Goal: Task Accomplishment & Management: Manage account settings

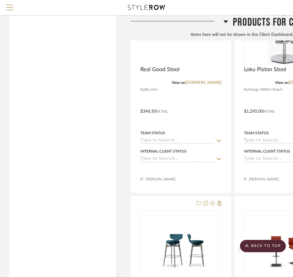
scroll to position [929, 0]
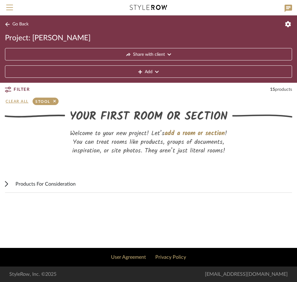
click at [15, 22] on span "Go Back" at bounding box center [20, 24] width 16 height 5
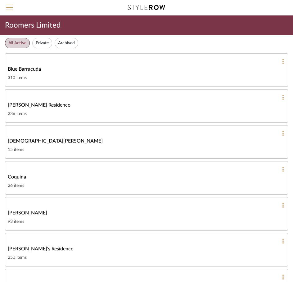
click at [60, 129] on link "Christian Lunny 15 items" at bounding box center [146, 141] width 283 height 33
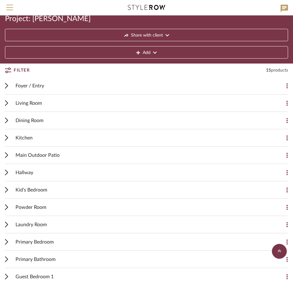
scroll to position [10, 0]
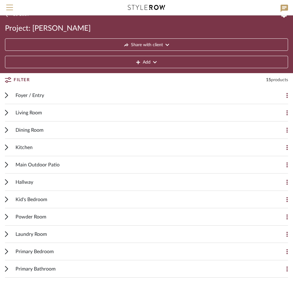
click at [62, 132] on div "Dining Room" at bounding box center [141, 130] width 252 height 17
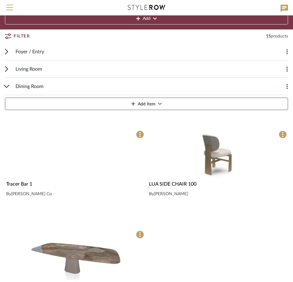
scroll to position [134, 0]
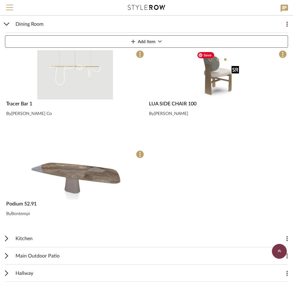
click at [0, 0] on img at bounding box center [0, 0] width 0 height 0
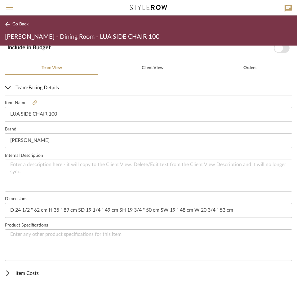
scroll to position [157, 0]
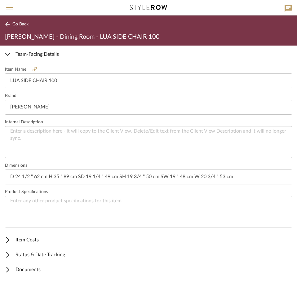
click at [29, 266] on mat-expansion-panel-header "Documents" at bounding box center [148, 269] width 297 height 15
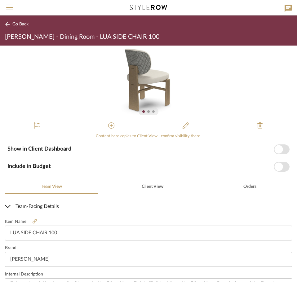
scroll to position [0, 0]
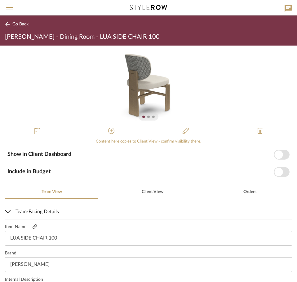
click at [36, 227] on icon at bounding box center [35, 226] width 4 height 4
click at [147, 86] on img "0" at bounding box center [148, 85] width 73 height 78
click at [174, 83] on img "0" at bounding box center [148, 85] width 73 height 78
click at [101, 185] on div "Team View Client View Orders" at bounding box center [148, 191] width 287 height 15
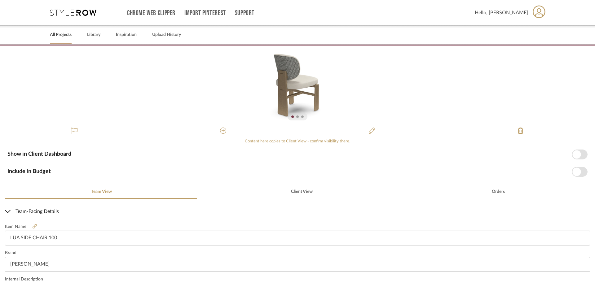
click at [63, 33] on link "All Projects" at bounding box center [61, 35] width 22 height 8
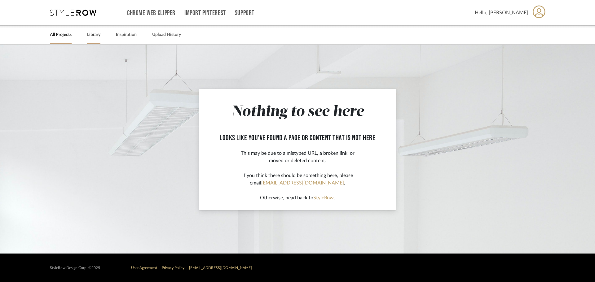
click at [90, 33] on link "Library" at bounding box center [93, 35] width 13 height 8
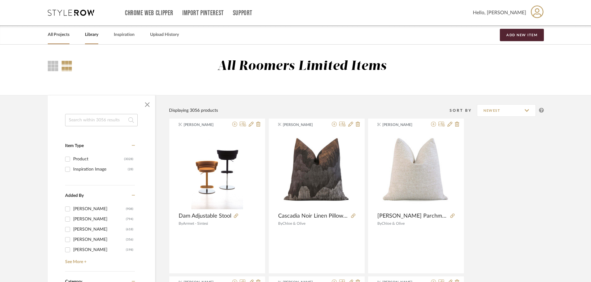
click at [64, 31] on link "All Projects" at bounding box center [59, 35] width 22 height 8
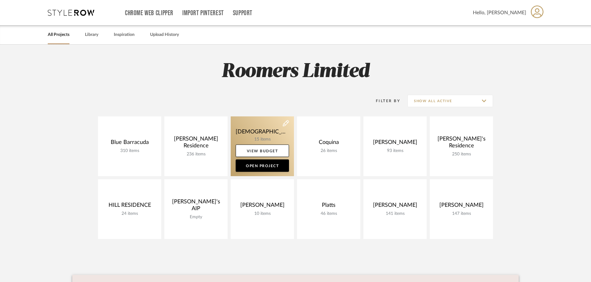
click at [263, 132] on link at bounding box center [262, 147] width 63 height 60
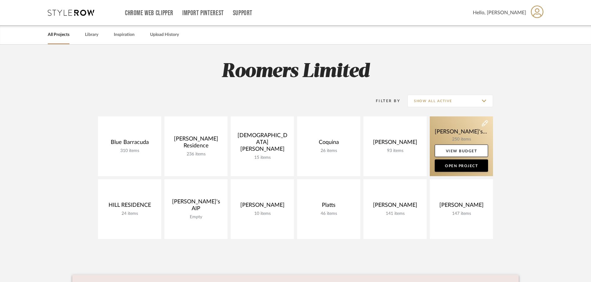
click at [456, 135] on link at bounding box center [461, 147] width 63 height 60
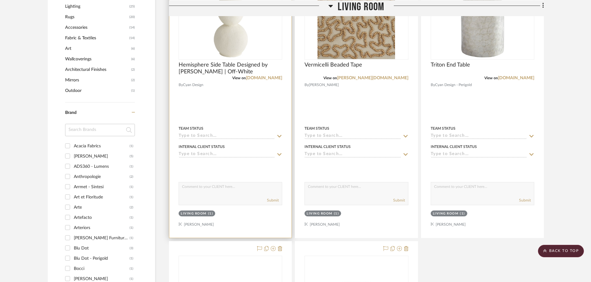
scroll to position [403, 0]
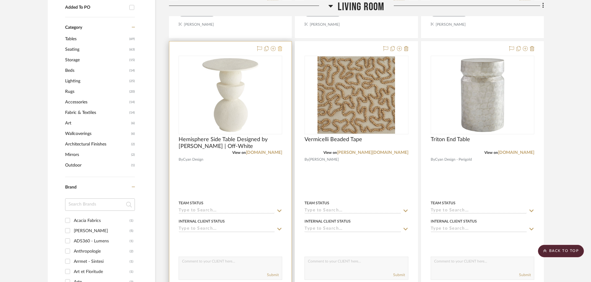
click at [281, 48] on icon at bounding box center [280, 48] width 4 height 5
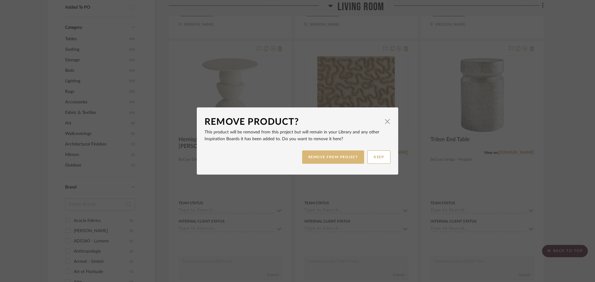
click at [335, 153] on button "REMOVE FROM PROJECT" at bounding box center [333, 157] width 62 height 13
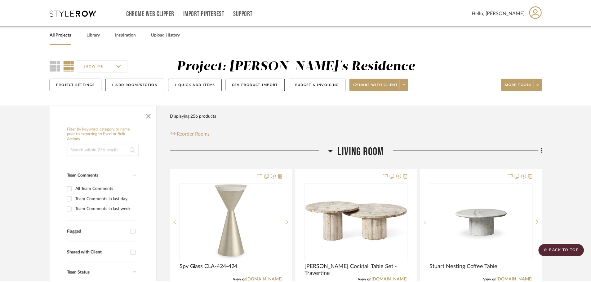
scroll to position [403, 0]
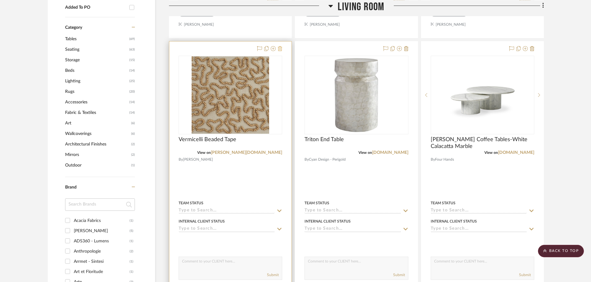
click at [281, 48] on icon at bounding box center [280, 48] width 4 height 5
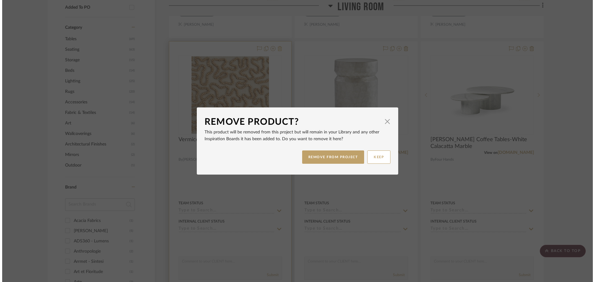
scroll to position [0, 0]
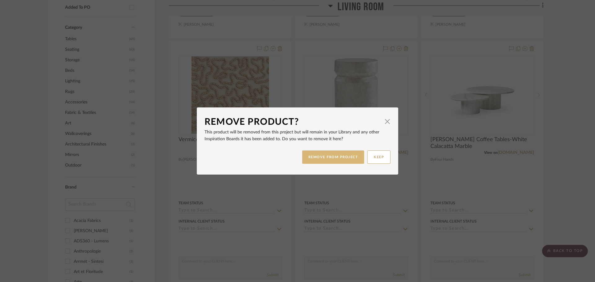
click at [322, 154] on button "REMOVE FROM PROJECT" at bounding box center [333, 157] width 62 height 13
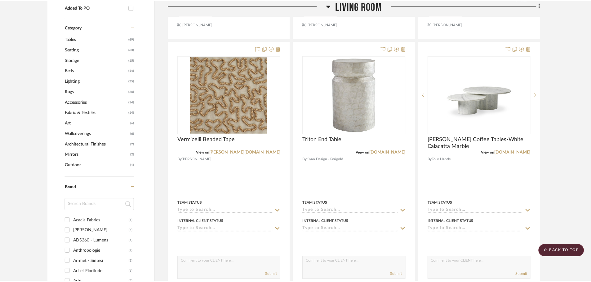
scroll to position [403, 0]
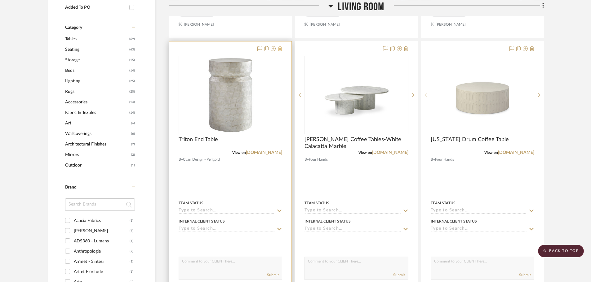
click at [280, 48] on icon at bounding box center [280, 48] width 4 height 5
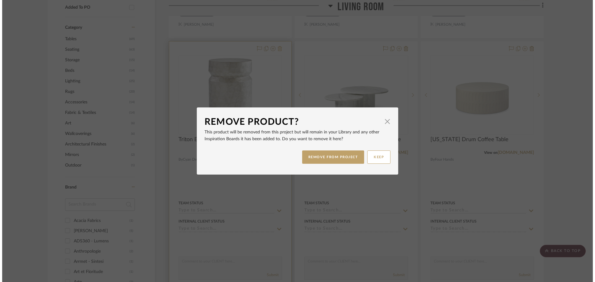
scroll to position [0, 0]
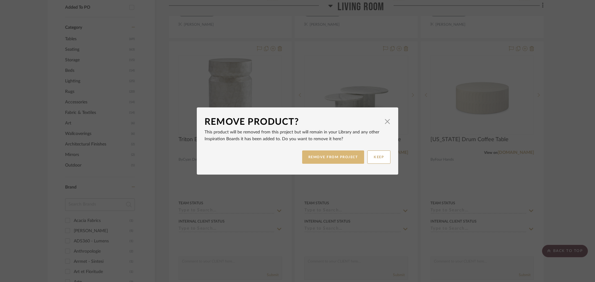
click at [322, 153] on button "REMOVE FROM PROJECT" at bounding box center [333, 157] width 62 height 13
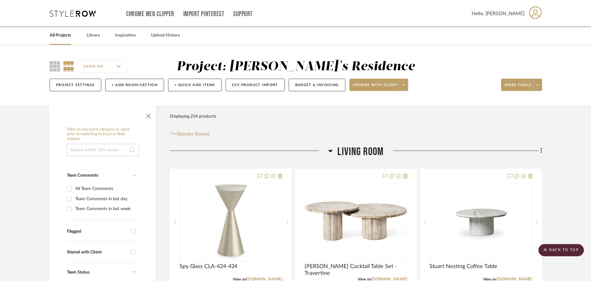
scroll to position [403, 0]
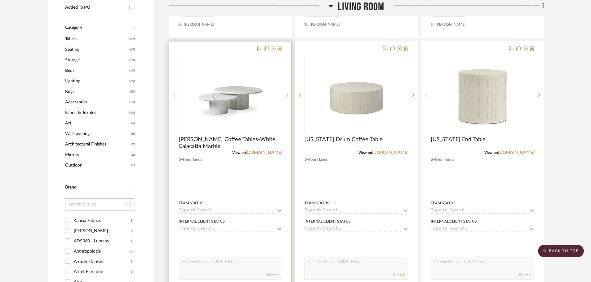
click at [280, 49] on icon at bounding box center [280, 48] width 4 height 5
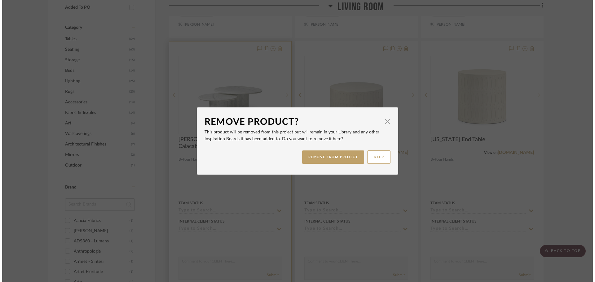
scroll to position [0, 0]
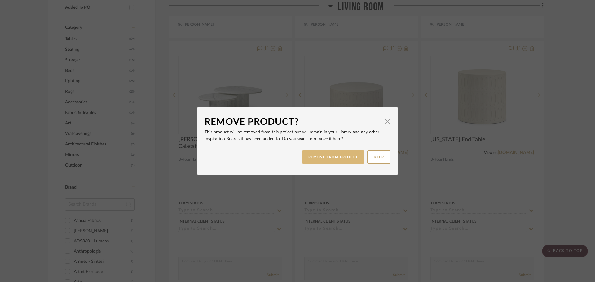
click at [327, 154] on button "REMOVE FROM PROJECT" at bounding box center [333, 157] width 62 height 13
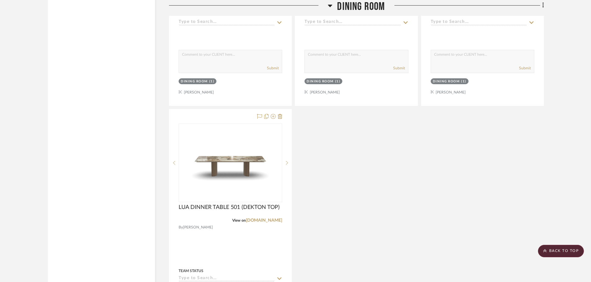
scroll to position [1519, 0]
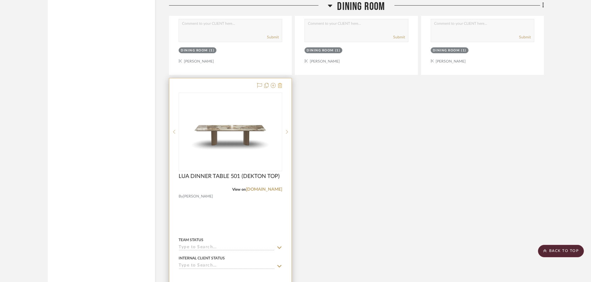
click at [280, 85] on icon at bounding box center [280, 85] width 4 height 5
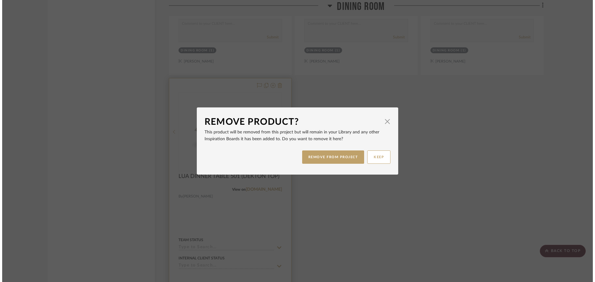
scroll to position [0, 0]
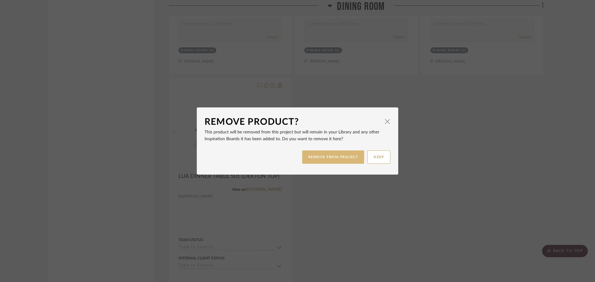
click at [325, 161] on button "REMOVE FROM PROJECT" at bounding box center [333, 157] width 62 height 13
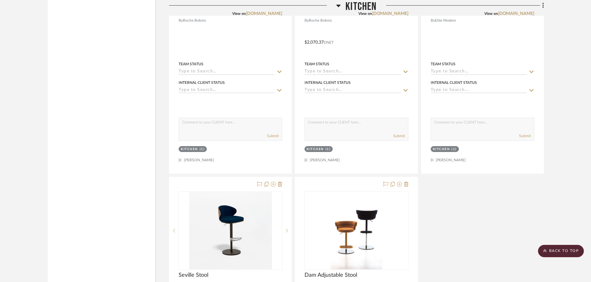
scroll to position [1581, 0]
